Goal: Information Seeking & Learning: Learn about a topic

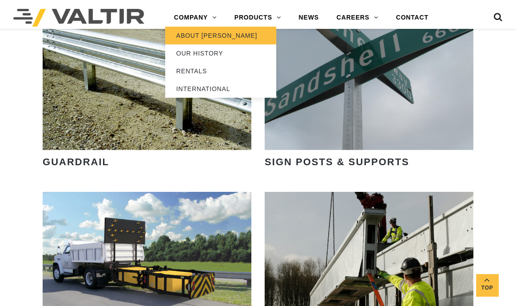
click at [177, 35] on link "ABOUT [PERSON_NAME]" at bounding box center [220, 36] width 111 height 18
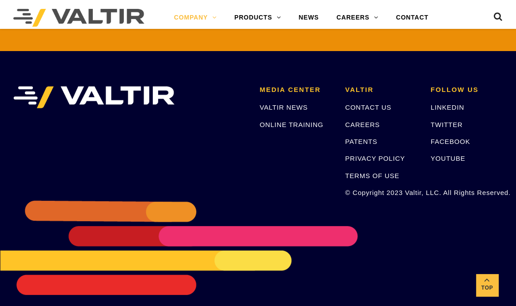
scroll to position [2138, 0]
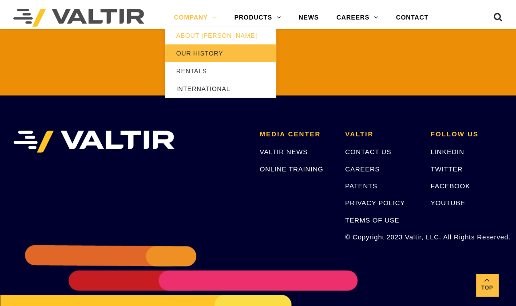
click at [180, 53] on link "OUR HISTORY" at bounding box center [220, 53] width 111 height 18
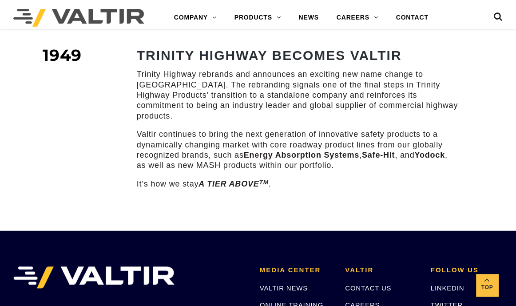
scroll to position [1377, 0]
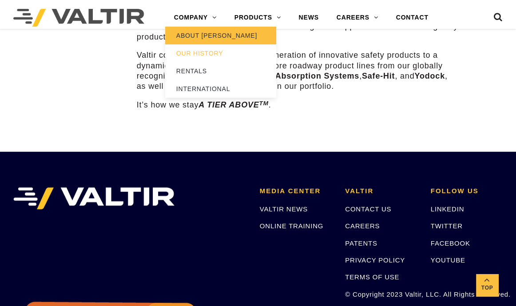
click at [183, 32] on link "ABOUT [PERSON_NAME]" at bounding box center [220, 36] width 111 height 18
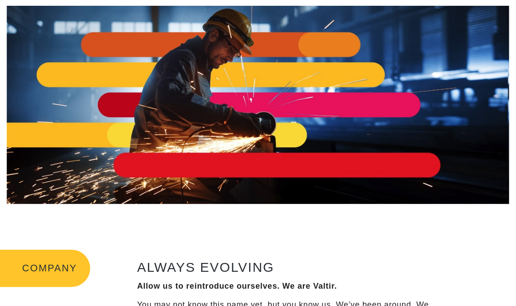
scroll to position [178, 0]
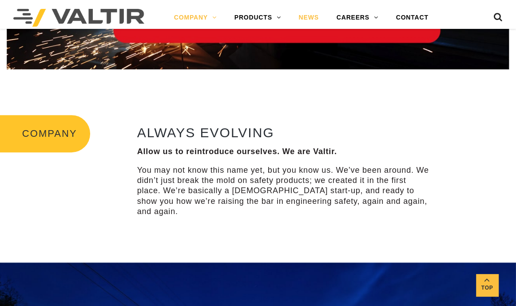
click at [310, 17] on link "NEWS" at bounding box center [309, 18] width 38 height 18
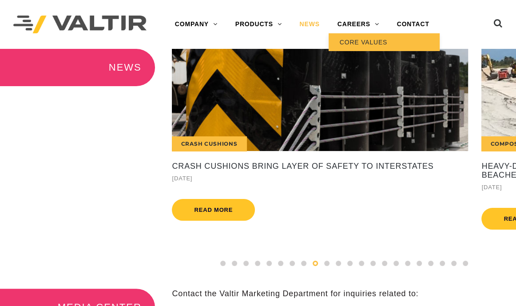
click at [362, 41] on link "CORE VALUES" at bounding box center [384, 42] width 111 height 18
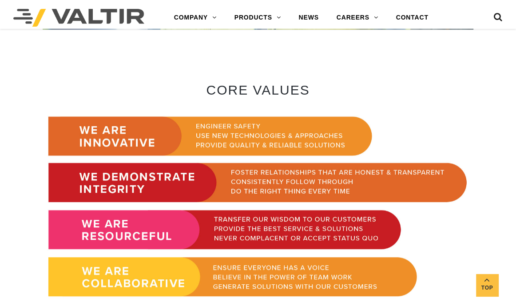
scroll to position [533, 0]
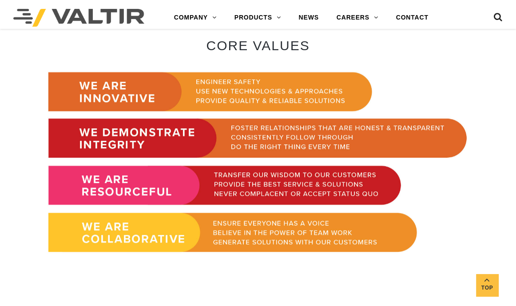
click at [89, 16] on img at bounding box center [78, 18] width 131 height 18
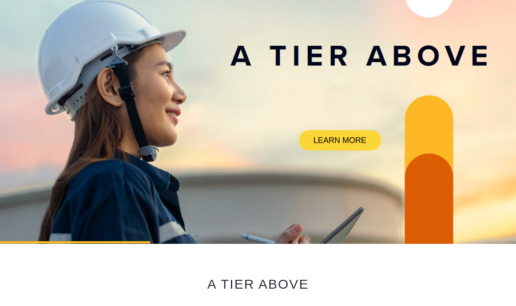
scroll to position [133, 0]
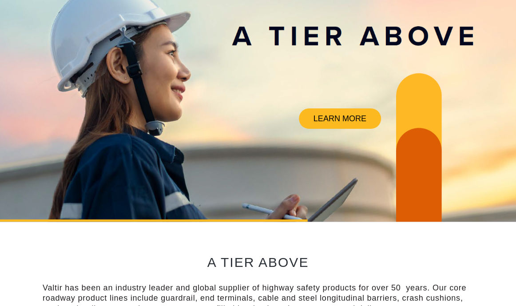
click at [325, 114] on link "LEARN MORE" at bounding box center [340, 118] width 82 height 20
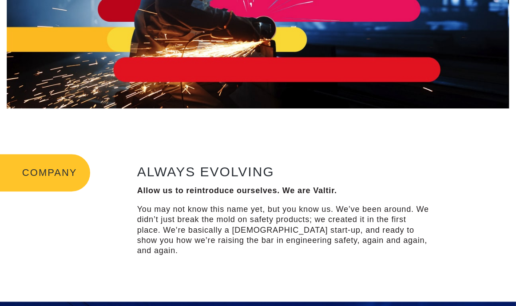
scroll to position [178, 0]
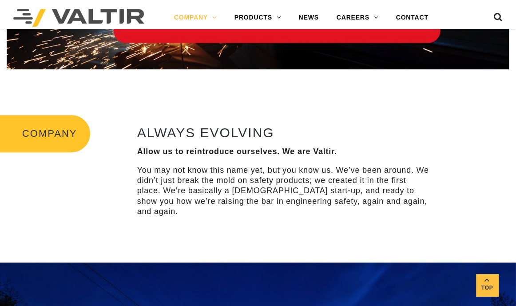
click at [115, 14] on img at bounding box center [78, 18] width 131 height 18
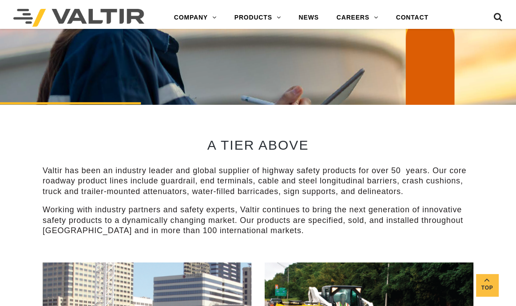
scroll to position [266, 0]
